Goal: Task Accomplishment & Management: Manage account settings

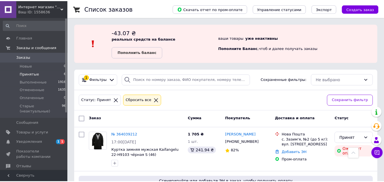
scroll to position [93, 0]
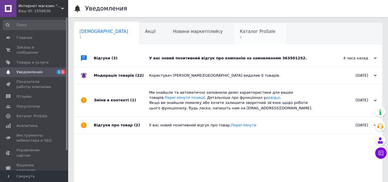
click at [240, 33] on span "Каталог ProSale" at bounding box center [257, 31] width 35 height 5
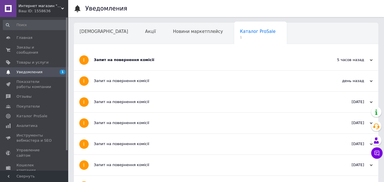
click at [166, 58] on div "Запит на повернення комісії" at bounding box center [205, 59] width 222 height 5
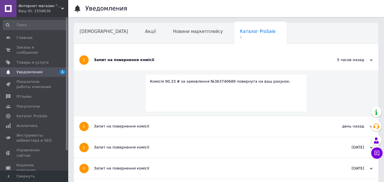
click at [166, 58] on div "Запит на повернення комісії" at bounding box center [205, 59] width 222 height 5
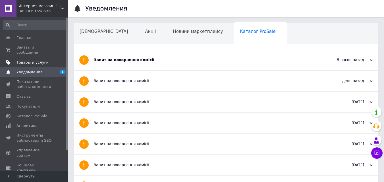
click at [38, 58] on link "Товары и услуги" at bounding box center [35, 63] width 70 height 10
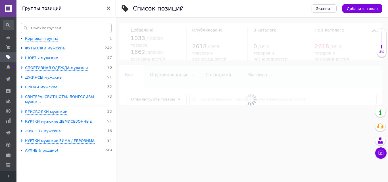
click at [6, 179] on span "Развернуть" at bounding box center [8, 176] width 16 height 11
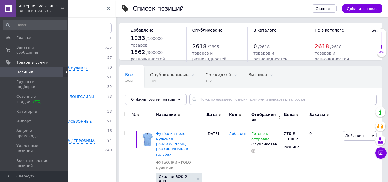
click at [65, 70] on icon at bounding box center [66, 71] width 3 height 3
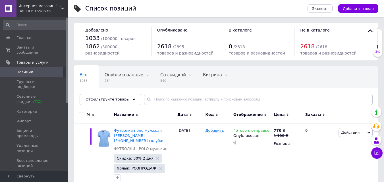
click at [28, 182] on span "Уведомления" at bounding box center [29, 185] width 26 height 5
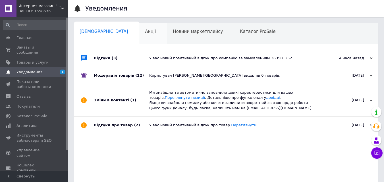
click at [139, 26] on div "Акції 0" at bounding box center [153, 34] width 28 height 22
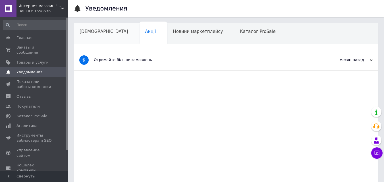
click at [96, 33] on span "[DEMOGRAPHIC_DATA]" at bounding box center [103, 31] width 49 height 5
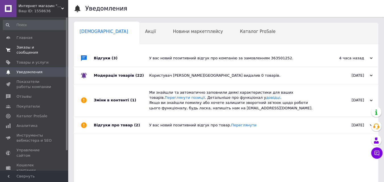
click at [36, 48] on span "Заказы и сообщения" at bounding box center [34, 50] width 36 height 10
